Goal: Navigation & Orientation: Find specific page/section

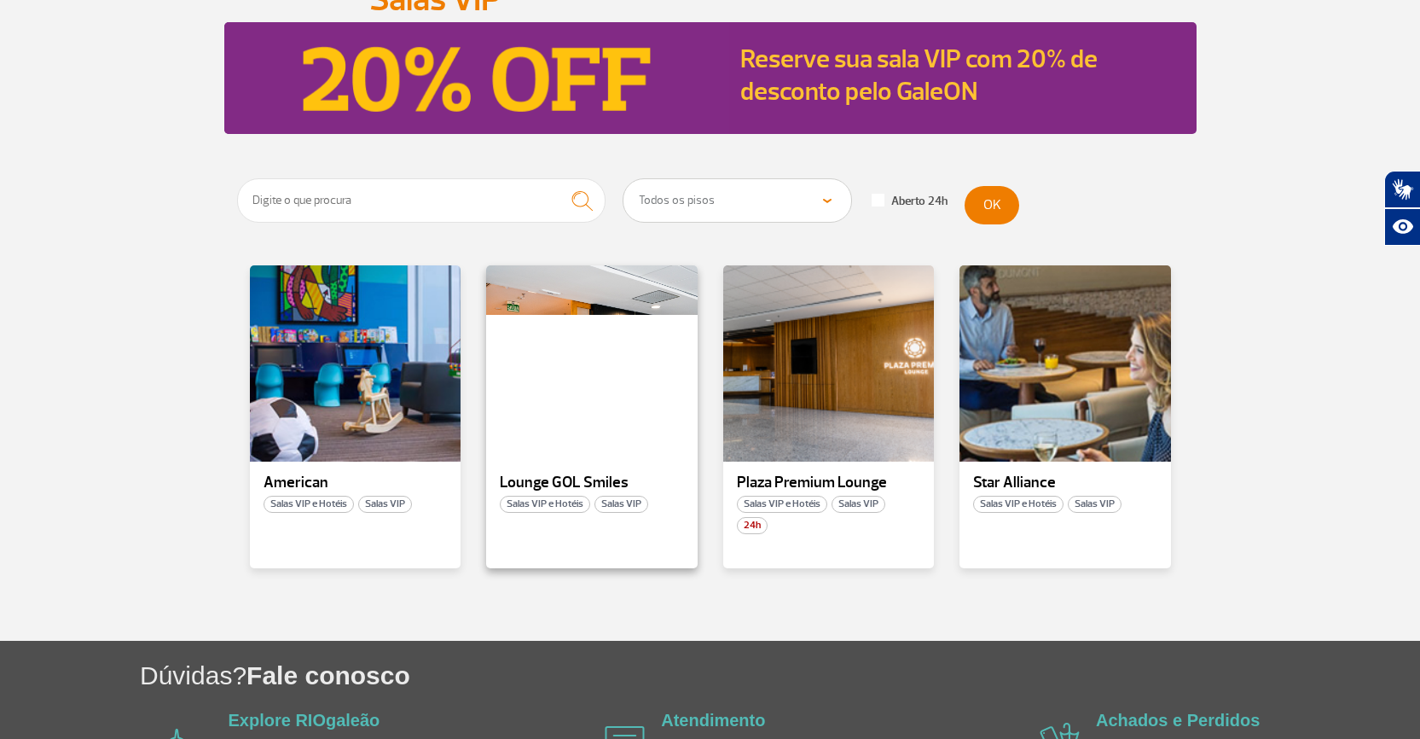
scroll to position [177, 0]
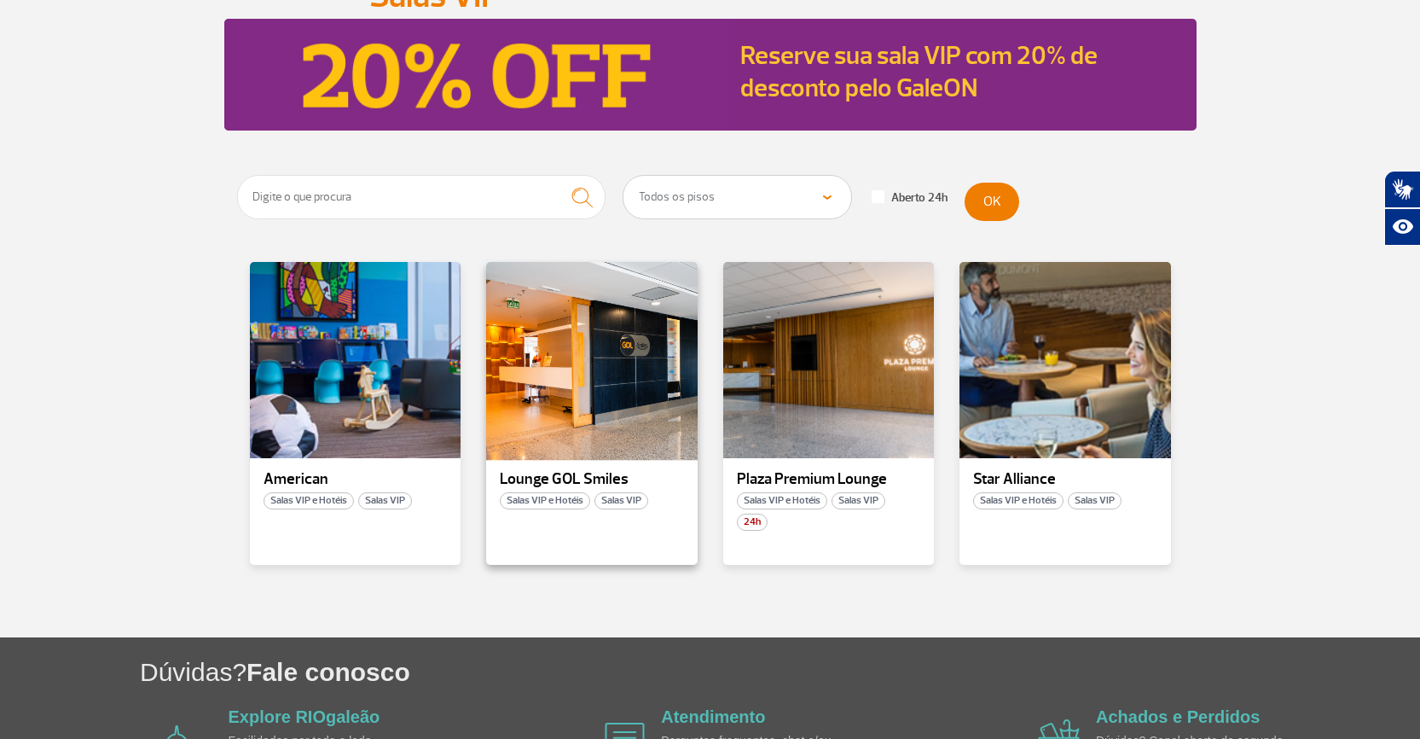
click at [624, 434] on div at bounding box center [591, 360] width 215 height 200
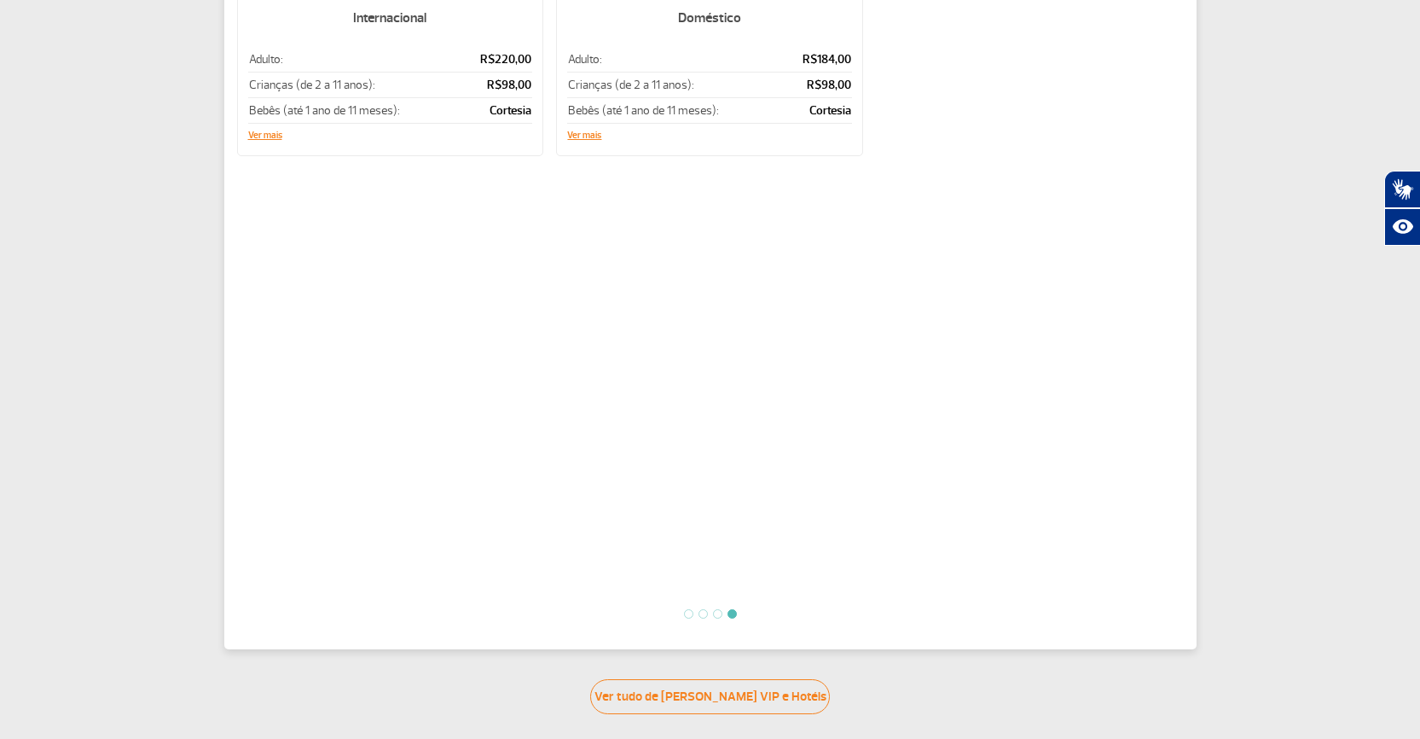
scroll to position [428, 0]
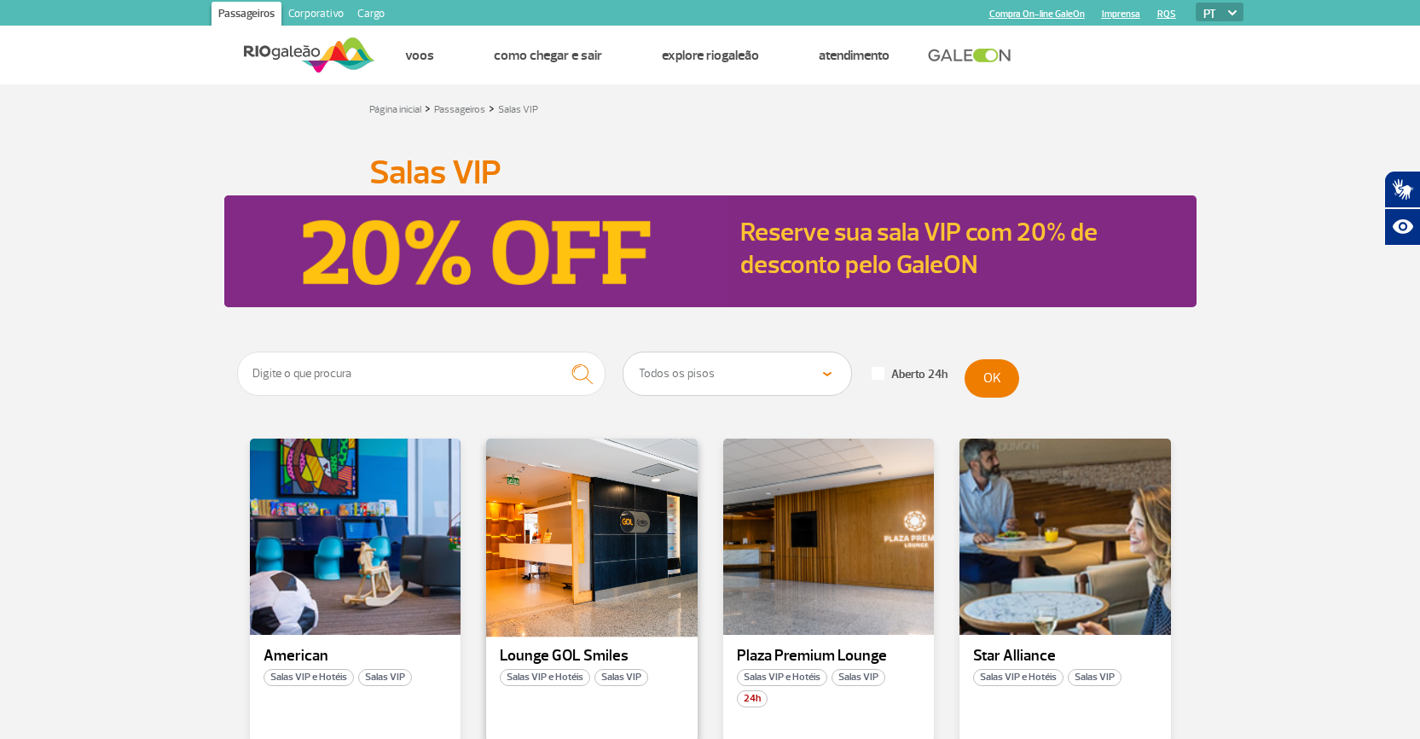
click at [600, 594] on div at bounding box center [591, 537] width 215 height 200
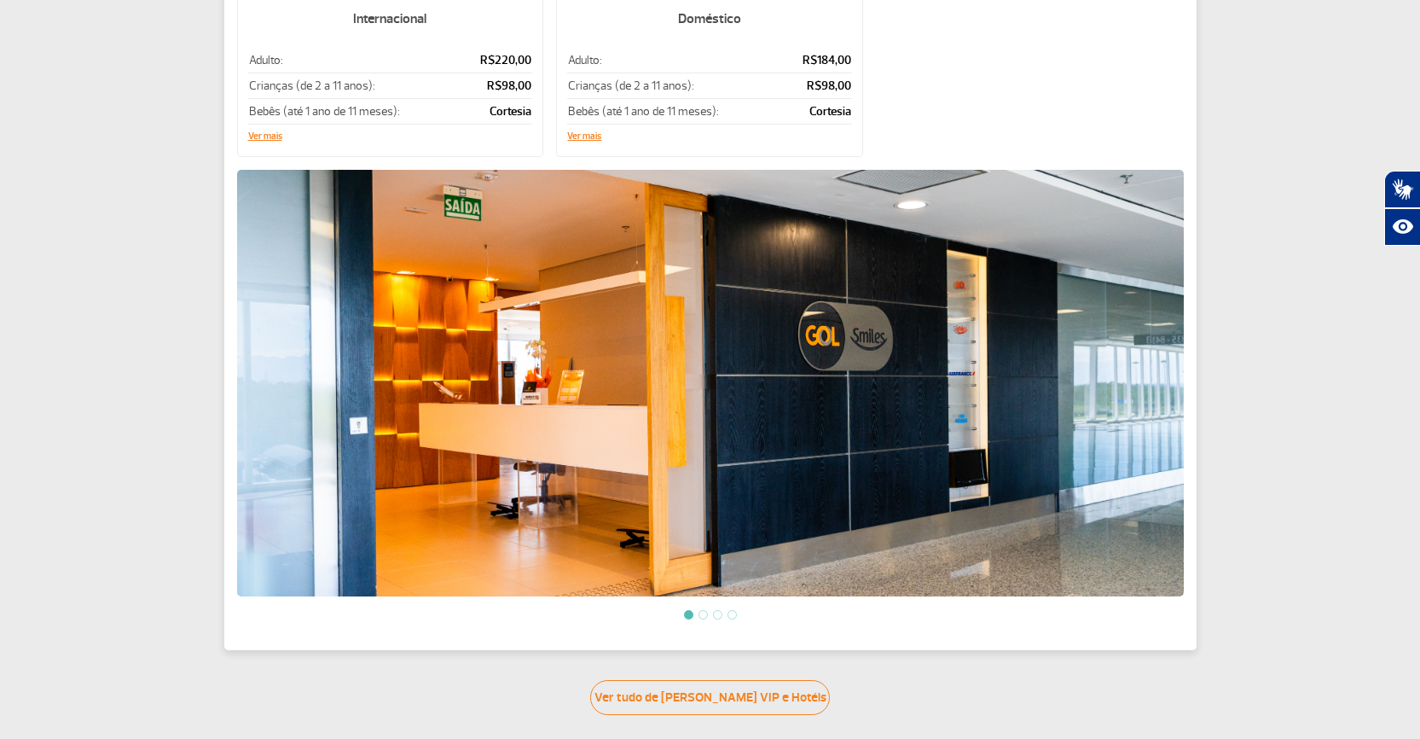
scroll to position [431, 0]
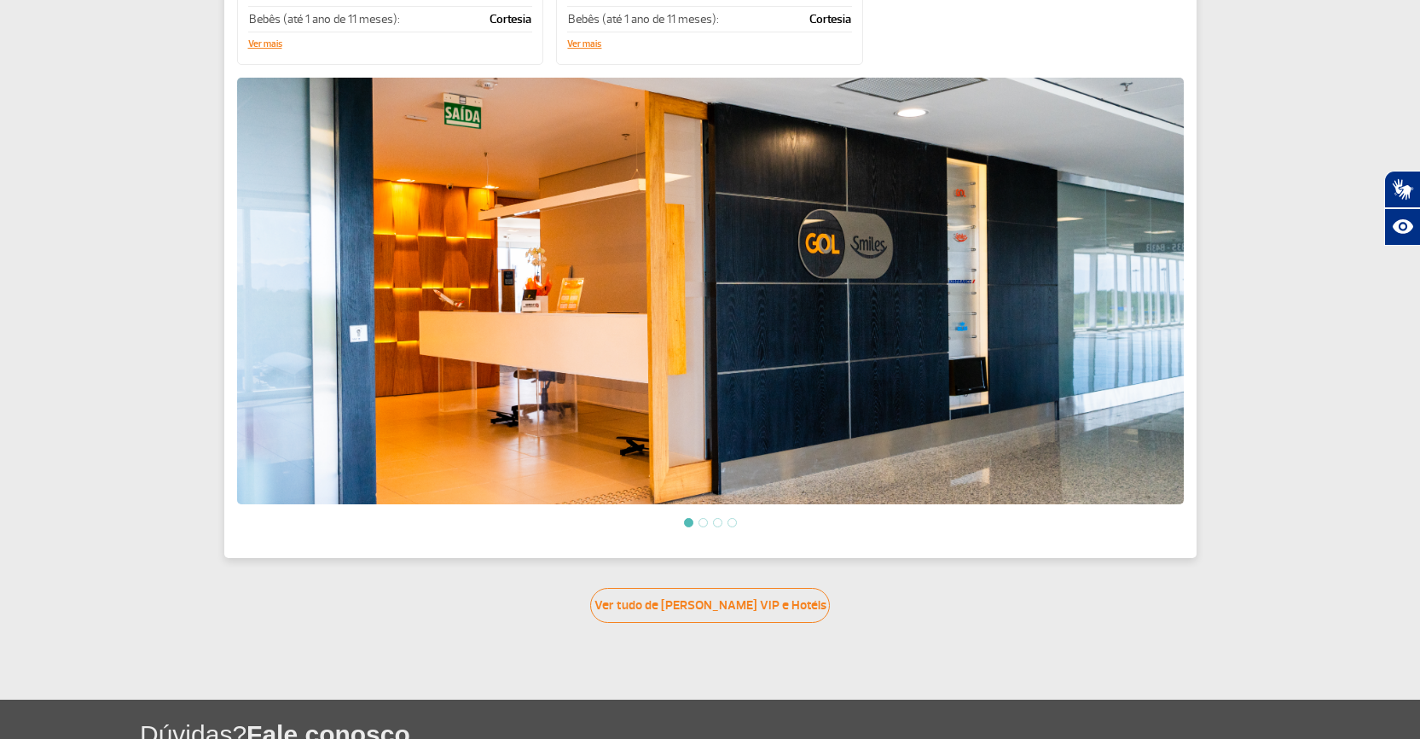
scroll to position [504, 0]
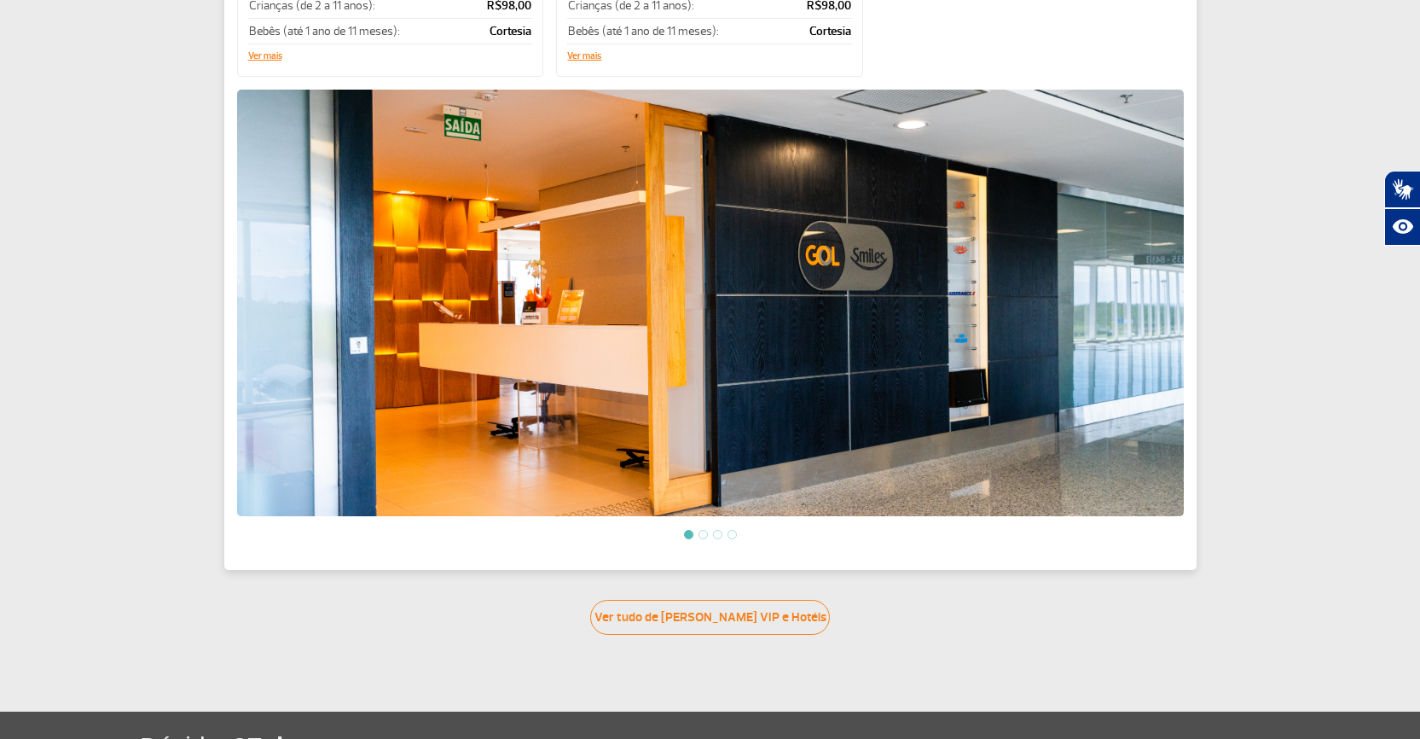
click at [702, 530] on li at bounding box center [702, 534] width 9 height 9
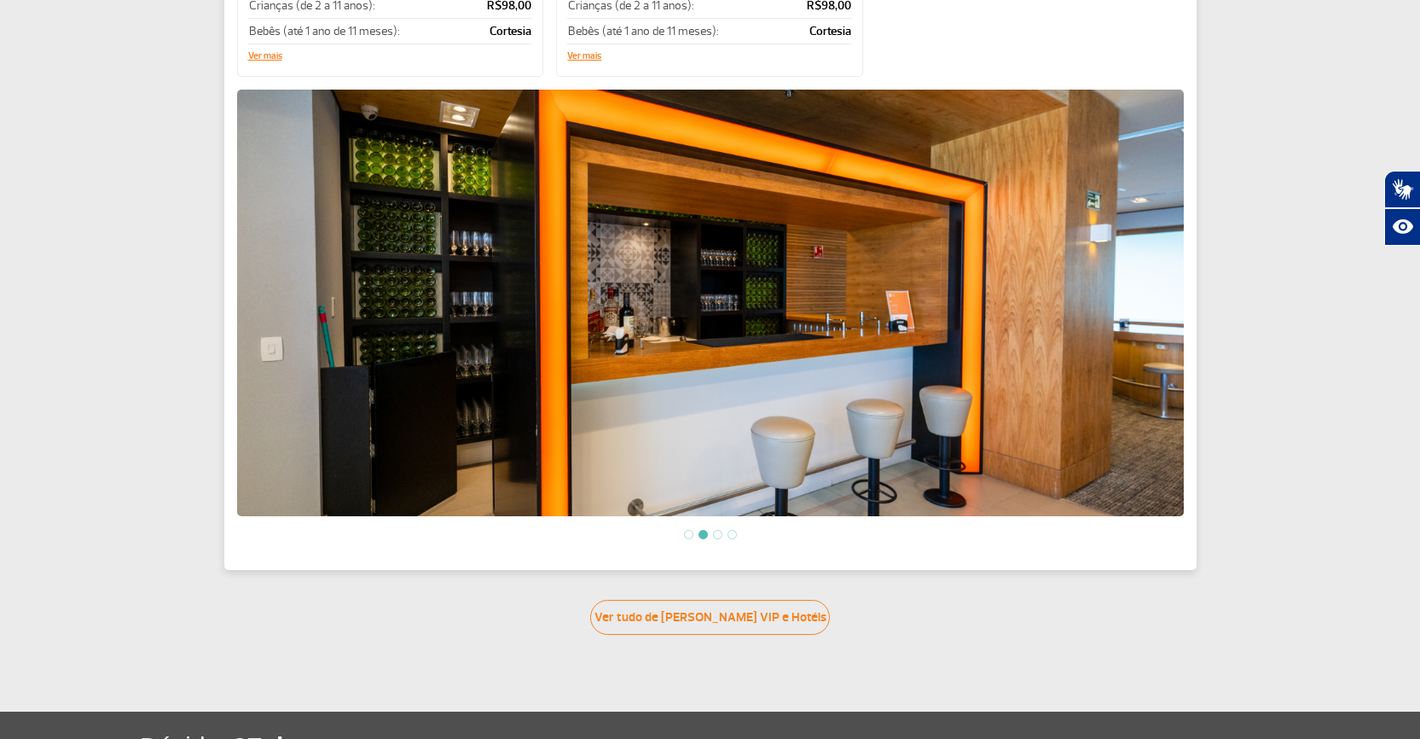
click at [721, 530] on li at bounding box center [717, 534] width 9 height 9
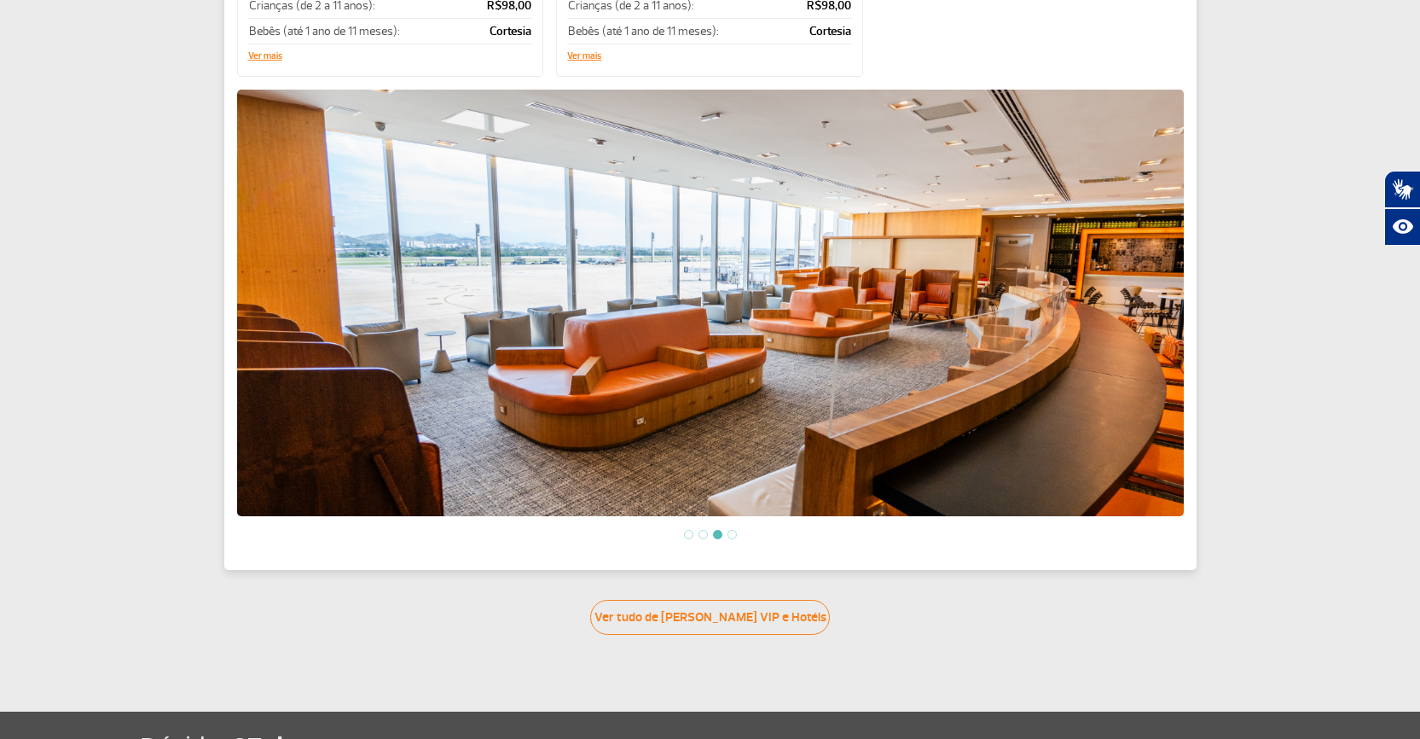
click at [741, 527] on ol at bounding box center [710, 534] width 947 height 14
click at [735, 530] on li at bounding box center [731, 534] width 9 height 9
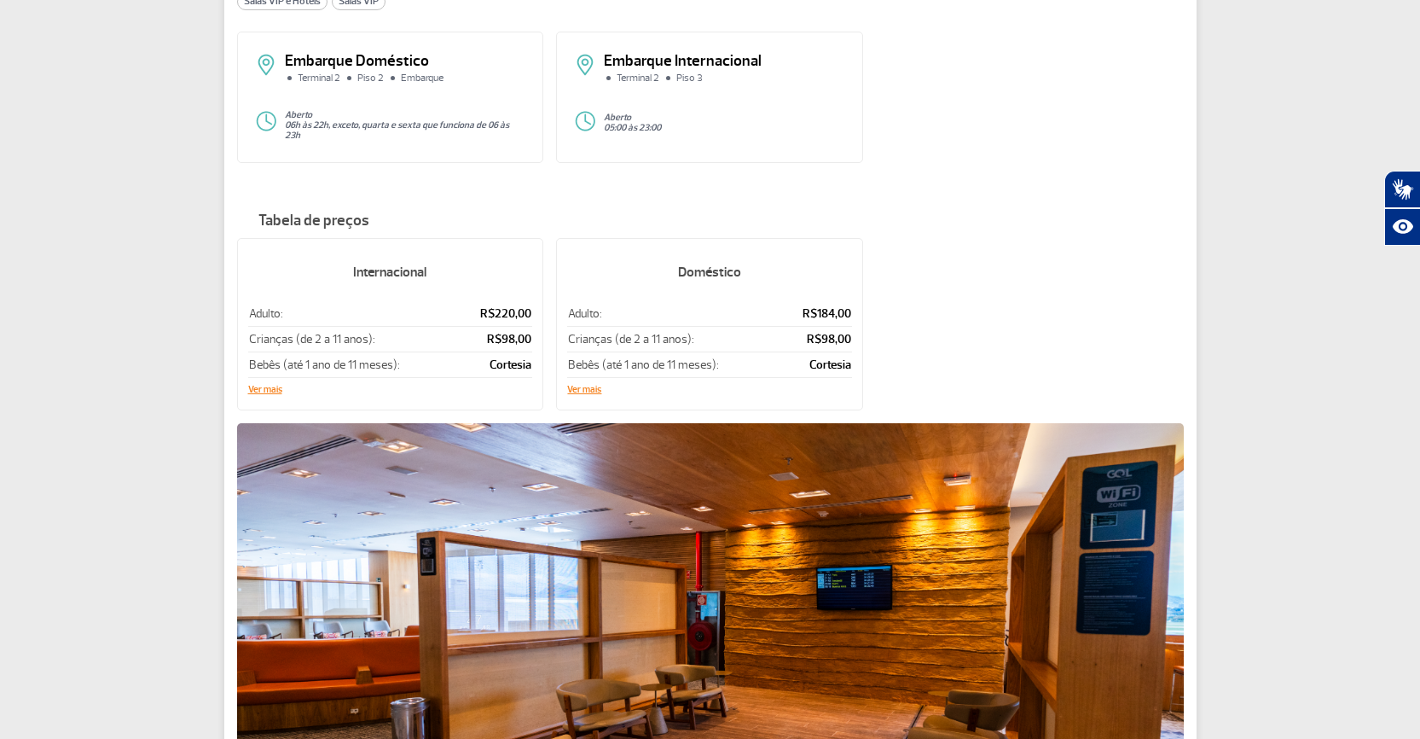
scroll to position [0, 0]
